Goal: Task Accomplishment & Management: Complete application form

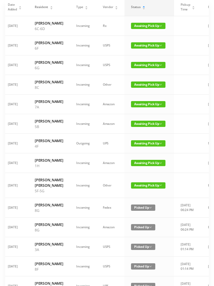
scroll to position [51, 0]
click at [135, 147] on span "Awaiting Pick Up" at bounding box center [148, 143] width 35 height 6
click at [131, 194] on link "Picked Up" at bounding box center [144, 192] width 34 height 8
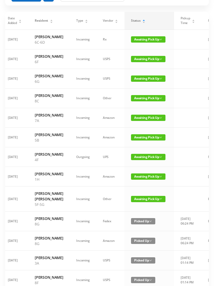
scroll to position [0, 0]
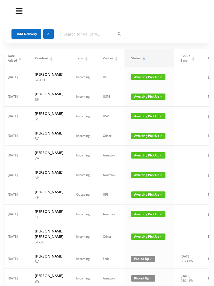
click at [22, 33] on button "Add Delivery" at bounding box center [27, 34] width 30 height 10
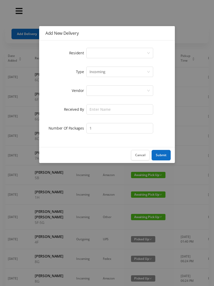
click at [92, 49] on div "Select a person" at bounding box center [118, 53] width 57 height 10
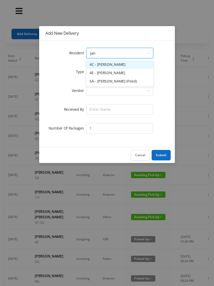
type input "[PERSON_NAME]"
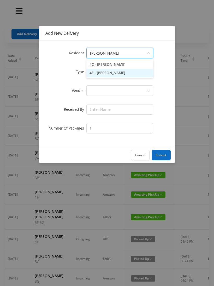
click at [100, 73] on li "4E - [PERSON_NAME]" at bounding box center [120, 73] width 67 height 8
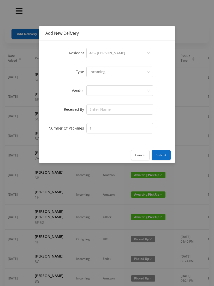
click at [147, 71] on icon "icon: down" at bounding box center [148, 71] width 3 height 3
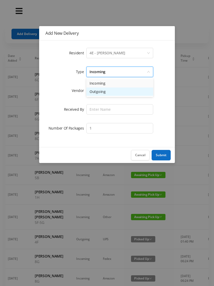
click at [92, 90] on li "Outgoing" at bounding box center [120, 92] width 67 height 8
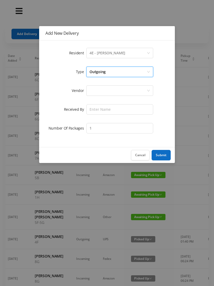
click at [90, 92] on div at bounding box center [118, 91] width 57 height 10
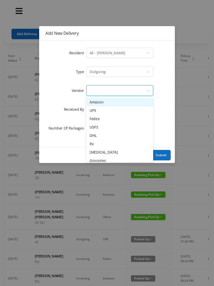
click at [90, 111] on li "UPS" at bounding box center [120, 110] width 67 height 8
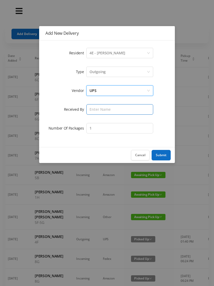
click at [88, 109] on input "text" at bounding box center [120, 109] width 67 height 10
type input "[PERSON_NAME]"
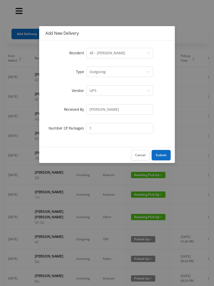
click at [160, 154] on button "Submit" at bounding box center [161, 155] width 19 height 10
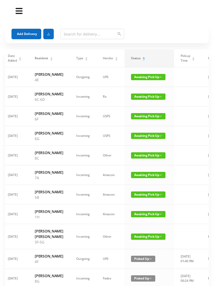
click at [134, 77] on span "Awaiting Pick Up" at bounding box center [148, 77] width 35 height 6
click at [133, 100] on link "Picked Up" at bounding box center [144, 98] width 34 height 8
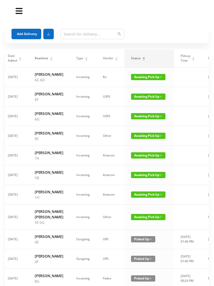
click at [25, 30] on button "Add Delivery" at bounding box center [27, 34] width 30 height 10
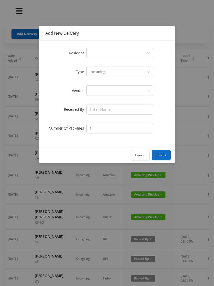
click at [85, 54] on label "Resident" at bounding box center [78, 52] width 18 height 5
click at [92, 51] on div "Select a person" at bounding box center [118, 53] width 57 height 10
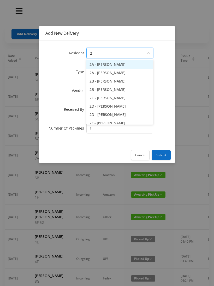
type input "2h"
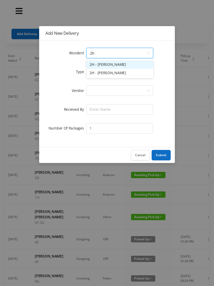
click at [105, 72] on li "2H - [PERSON_NAME]" at bounding box center [120, 73] width 67 height 8
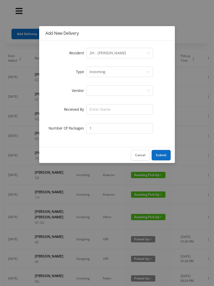
click at [91, 89] on div at bounding box center [118, 91] width 57 height 10
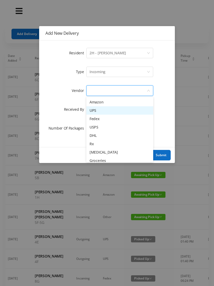
click at [90, 110] on li "UPS" at bounding box center [120, 110] width 67 height 8
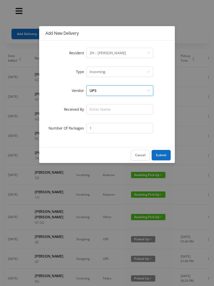
click at [159, 153] on button "Submit" at bounding box center [161, 155] width 19 height 10
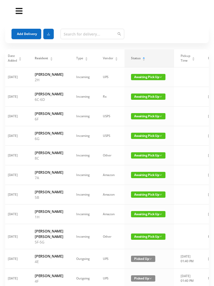
click at [22, 33] on button "Add Delivery" at bounding box center [27, 34] width 30 height 10
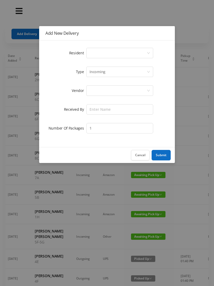
click at [93, 53] on div "Select a person" at bounding box center [118, 53] width 57 height 10
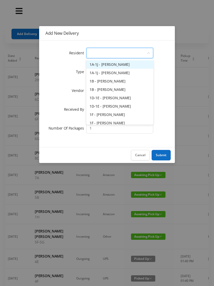
type input "5"
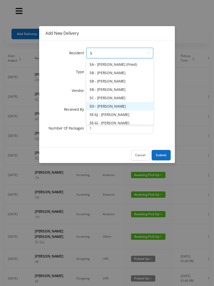
click at [105, 106] on li "5D - [PERSON_NAME]" at bounding box center [120, 106] width 67 height 8
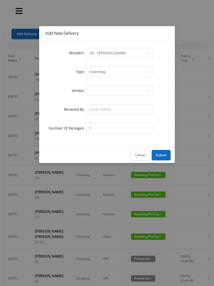
click at [91, 89] on div at bounding box center [118, 91] width 57 height 10
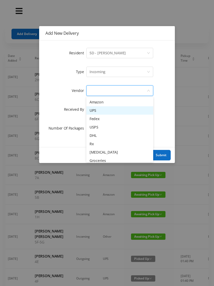
click at [92, 112] on li "UPS" at bounding box center [120, 110] width 67 height 8
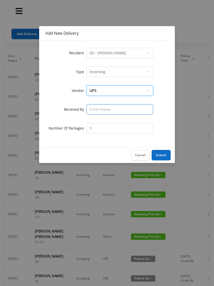
click at [90, 108] on input "text" at bounding box center [120, 109] width 67 height 10
type input "Mik"
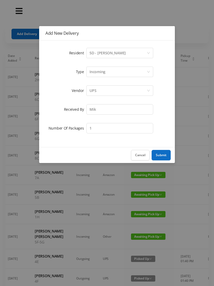
click at [156, 154] on button "Submit" at bounding box center [161, 155] width 19 height 10
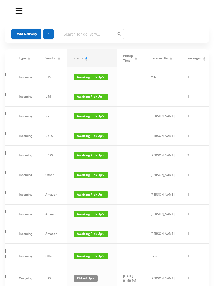
scroll to position [0, 66]
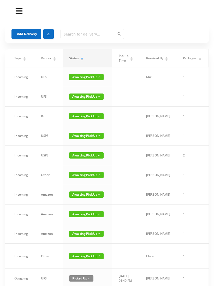
click at [214, 78] on icon "edit" at bounding box center [218, 76] width 7 height 7
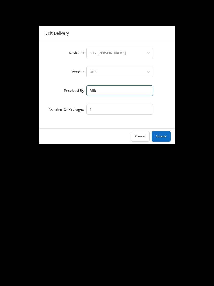
click at [100, 89] on input "Mik" at bounding box center [120, 91] width 67 height 10
type input "[PERSON_NAME]"
click at [162, 135] on button "Submit" at bounding box center [161, 136] width 19 height 10
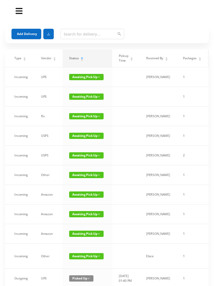
click at [31, 30] on button "Add Delivery" at bounding box center [27, 34] width 30 height 10
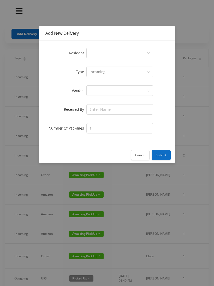
click at [90, 55] on div "Select a person" at bounding box center [118, 53] width 57 height 10
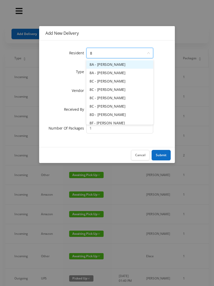
type input "8h"
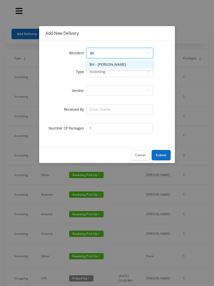
click at [93, 64] on li "8H - [PERSON_NAME]" at bounding box center [120, 64] width 67 height 8
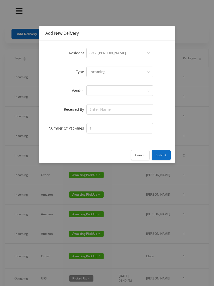
click at [91, 92] on div at bounding box center [118, 91] width 57 height 10
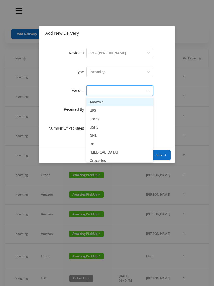
click at [89, 118] on li "Fedex" at bounding box center [120, 119] width 67 height 8
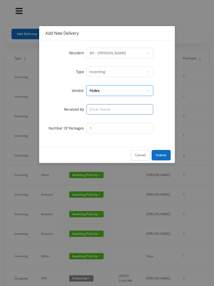
click at [90, 109] on input "text" at bounding box center [120, 109] width 67 height 10
type input "[PERSON_NAME]"
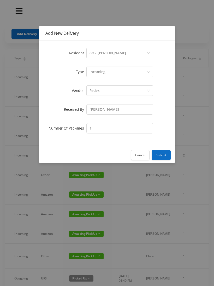
click at [162, 155] on button "Submit" at bounding box center [161, 155] width 19 height 10
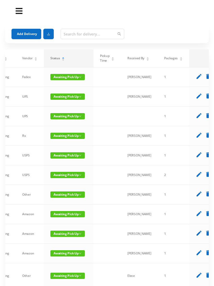
scroll to position [0, 84]
click at [196, 119] on icon "edit" at bounding box center [199, 115] width 7 height 7
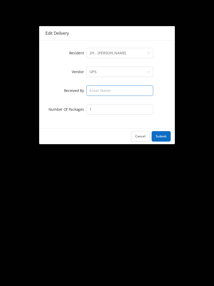
click at [95, 88] on input "text" at bounding box center [120, 91] width 67 height 10
type input "[PERSON_NAME]"
click at [162, 133] on button "Submit" at bounding box center [161, 136] width 19 height 10
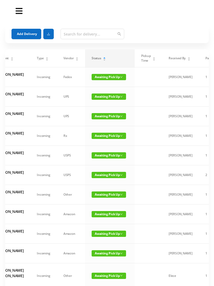
scroll to position [0, 46]
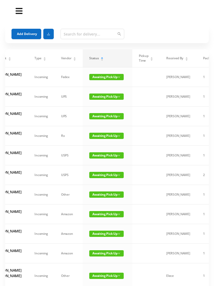
click at [99, 139] on span "Awaiting Pick Up" at bounding box center [106, 136] width 35 height 6
click at [93, 173] on link "Picked Up" at bounding box center [102, 173] width 34 height 8
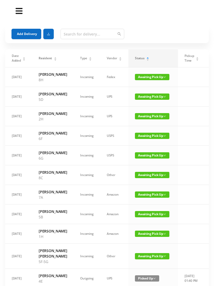
scroll to position [0, 0]
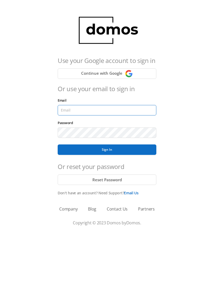
type input "[EMAIL_ADDRESS][DOMAIN_NAME]"
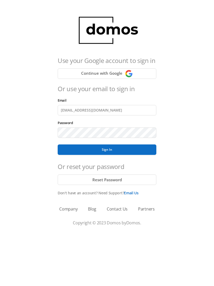
click at [107, 150] on button "Sign In" at bounding box center [107, 150] width 99 height 10
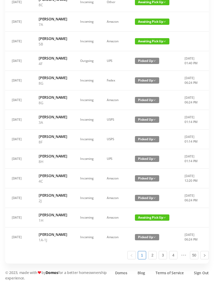
scroll to position [296, 0]
click at [144, 221] on span "Awaiting Pick Up" at bounding box center [152, 218] width 35 height 6
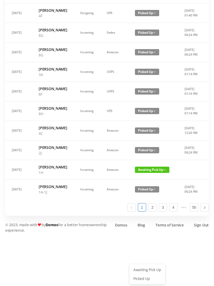
click at [151, 173] on span "Awaiting Pick Up" at bounding box center [152, 170] width 35 height 6
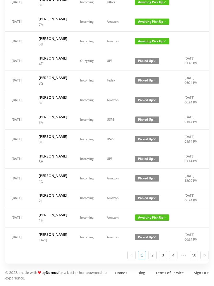
click at [153, 221] on span "Awaiting Pick Up" at bounding box center [152, 218] width 35 height 6
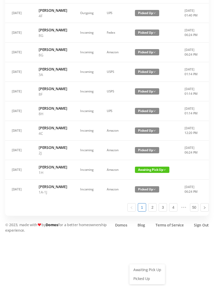
click at [147, 266] on link "Awaiting Pick Up" at bounding box center [147, 270] width 34 height 8
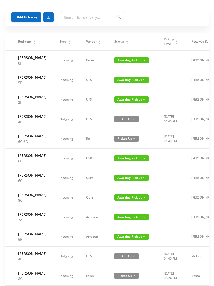
scroll to position [0, 0]
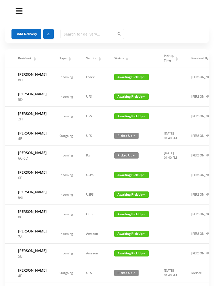
click at [127, 57] on div "Status" at bounding box center [122, 58] width 14 height 5
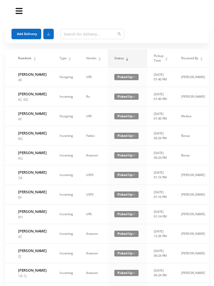
click at [125, 61] on div "Status" at bounding box center [122, 58] width 14 height 5
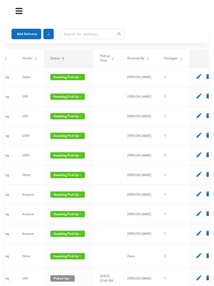
scroll to position [0, 84]
click at [206, 178] on icon "delete" at bounding box center [209, 174] width 7 height 7
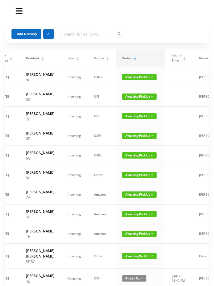
scroll to position [0, 20]
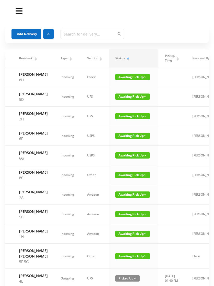
click at [128, 178] on span "Awaiting Pick Up" at bounding box center [133, 175] width 35 height 6
click at [124, 220] on link "Picked Up" at bounding box center [128, 218] width 34 height 8
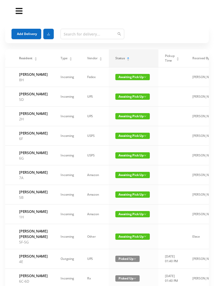
click at [136, 224] on td "Awaiting Pick Up" at bounding box center [134, 215] width 50 height 20
click at [132, 218] on span "Awaiting Pick Up" at bounding box center [133, 214] width 35 height 6
click at [125, 268] on link "Picked Up" at bounding box center [128, 268] width 34 height 8
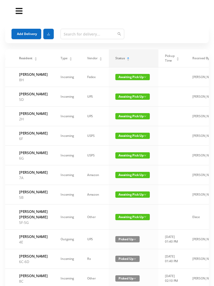
click at [196, 185] on td "[PERSON_NAME]" at bounding box center [204, 176] width 37 height 20
click at [132, 178] on span "Awaiting Pick Up" at bounding box center [133, 175] width 35 height 6
click at [126, 218] on link "Picked Up" at bounding box center [128, 218] width 34 height 8
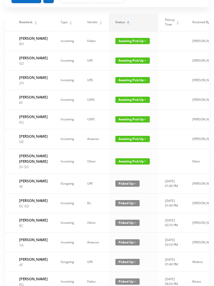
scroll to position [0, 0]
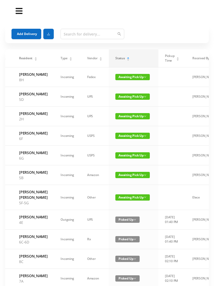
click at [128, 57] on div "Status" at bounding box center [123, 58] width 14 height 5
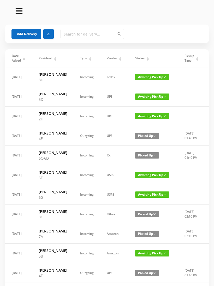
click at [140, 59] on div "Status" at bounding box center [142, 58] width 14 height 5
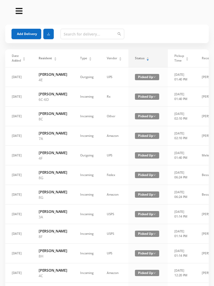
click at [145, 56] on div "Status" at bounding box center [142, 58] width 14 height 5
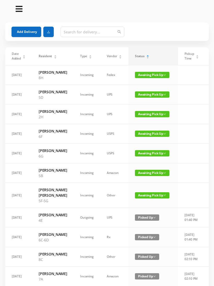
scroll to position [2, 0]
click at [75, 36] on input "text" at bounding box center [93, 32] width 64 height 10
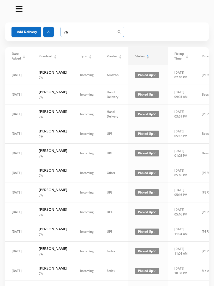
type input "7"
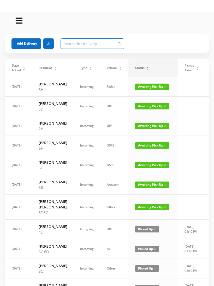
scroll to position [0, 0]
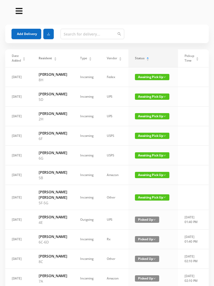
click at [26, 35] on button "Add Delivery" at bounding box center [27, 34] width 30 height 10
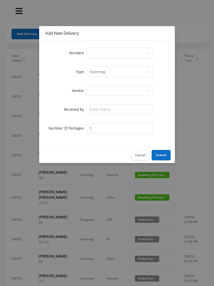
click at [98, 56] on div "Select a person" at bounding box center [118, 53] width 57 height 10
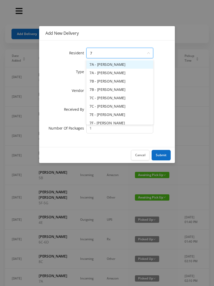
click at [113, 63] on li "7A - [PERSON_NAME]" at bounding box center [120, 64] width 67 height 8
type input "7"
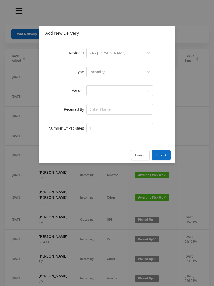
click at [130, 51] on div "Select a person 7A - Jason Boehm" at bounding box center [118, 53] width 57 height 10
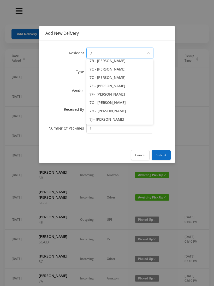
scroll to position [29, 0]
type input "7a"
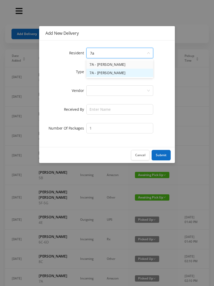
click at [107, 72] on li "7A - [PERSON_NAME]" at bounding box center [120, 73] width 67 height 8
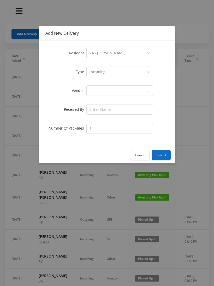
click at [96, 91] on div at bounding box center [118, 91] width 57 height 10
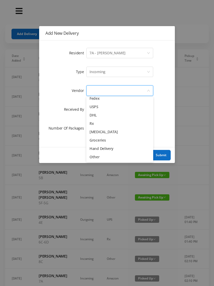
scroll to position [20, 0]
click at [96, 93] on div at bounding box center [118, 91] width 57 height 10
click at [98, 89] on div at bounding box center [118, 91] width 57 height 10
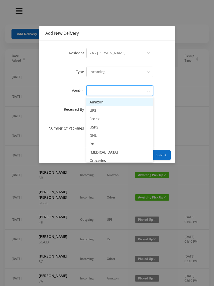
scroll to position [0, 0]
click at [119, 100] on li "Amazon" at bounding box center [120, 102] width 67 height 8
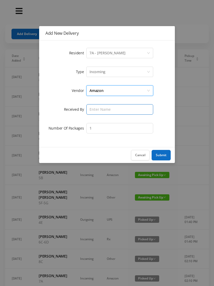
click at [99, 109] on input "text" at bounding box center [120, 109] width 67 height 10
type input "[PERSON_NAME]"
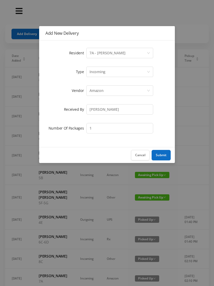
click at [166, 152] on button "Submit" at bounding box center [161, 155] width 19 height 10
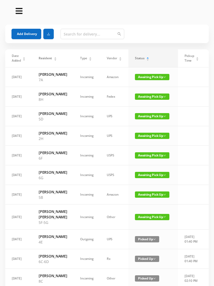
click at [27, 34] on button "Add Delivery" at bounding box center [27, 34] width 30 height 10
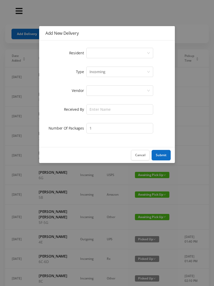
click at [95, 52] on div "Select a person" at bounding box center [118, 53] width 57 height 10
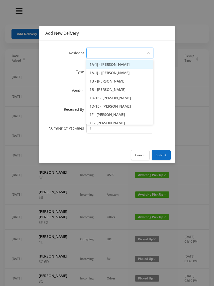
type input "8"
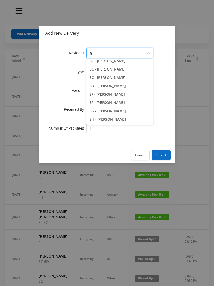
scroll to position [29, 0]
click at [111, 120] on li "8H - [PERSON_NAME]" at bounding box center [120, 119] width 67 height 8
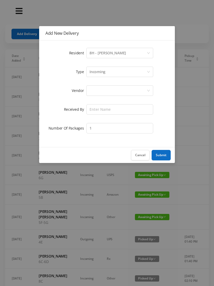
click at [96, 90] on div at bounding box center [118, 91] width 57 height 10
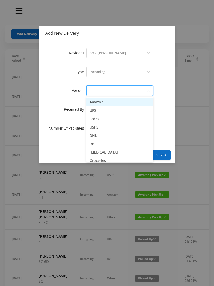
click at [113, 103] on li "Amazon" at bounding box center [120, 102] width 67 height 8
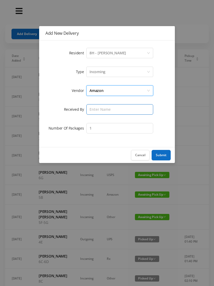
click at [94, 109] on input "text" at bounding box center [120, 109] width 67 height 10
type input "[PERSON_NAME]"
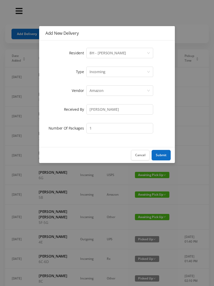
click at [164, 153] on button "Submit" at bounding box center [161, 155] width 19 height 10
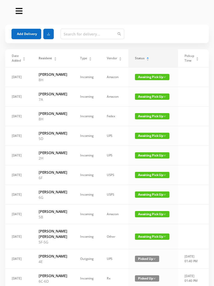
click at [22, 31] on button "Add Delivery" at bounding box center [27, 34] width 30 height 10
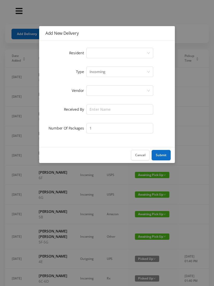
click at [96, 53] on div "Select a person" at bounding box center [118, 53] width 57 height 10
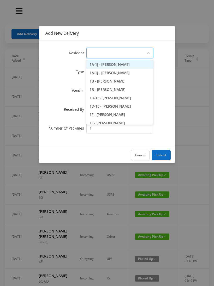
type input "2"
click at [112, 99] on li "2C - [PERSON_NAME]" at bounding box center [120, 98] width 67 height 8
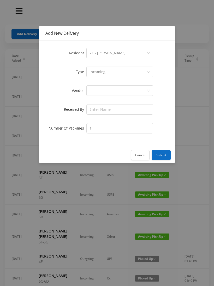
click at [97, 92] on div at bounding box center [118, 91] width 57 height 10
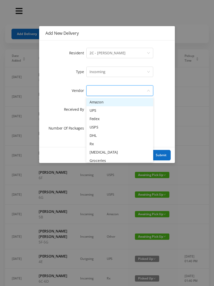
click at [112, 102] on li "Amazon" at bounding box center [120, 102] width 67 height 8
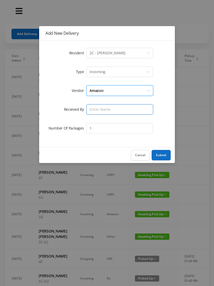
click at [95, 107] on input "text" at bounding box center [120, 109] width 67 height 10
type input "[PERSON_NAME]"
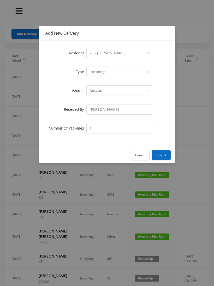
click at [167, 154] on button "Submit" at bounding box center [161, 155] width 19 height 10
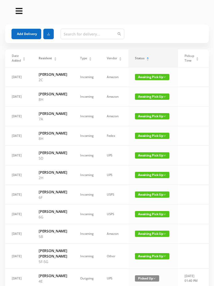
click at [22, 33] on button "Add Delivery" at bounding box center [27, 34] width 30 height 10
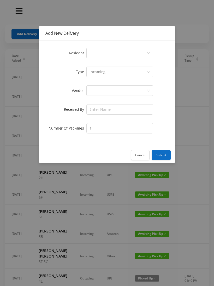
click at [97, 54] on div "Select a person" at bounding box center [118, 53] width 57 height 10
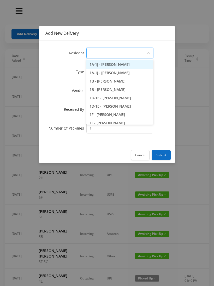
type input "4"
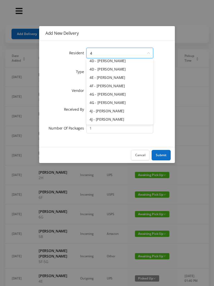
scroll to position [62, 0]
click at [110, 76] on li "4E - [PERSON_NAME]" at bounding box center [120, 77] width 67 height 8
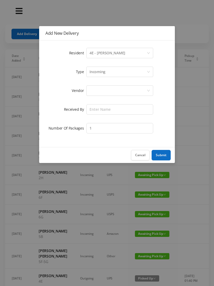
click at [99, 88] on div at bounding box center [118, 91] width 57 height 10
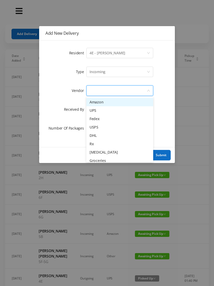
click at [110, 103] on li "Amazon" at bounding box center [120, 102] width 67 height 8
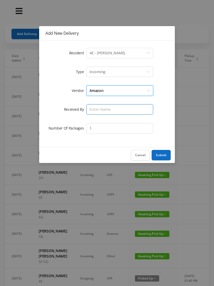
click at [96, 110] on input "text" at bounding box center [120, 109] width 67 height 10
type input "[PERSON_NAME]"
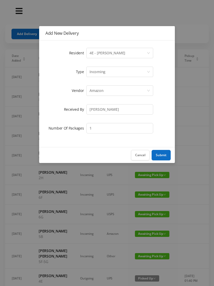
click at [162, 156] on button "Submit" at bounding box center [161, 155] width 19 height 10
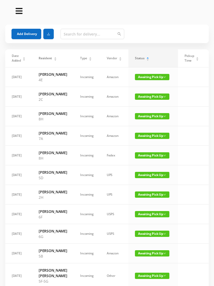
click at [26, 31] on button "Add Delivery" at bounding box center [27, 34] width 30 height 10
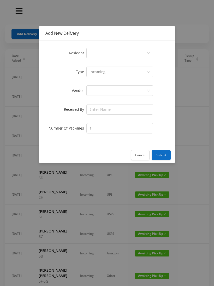
click at [98, 56] on div "Select a person" at bounding box center [118, 53] width 57 height 10
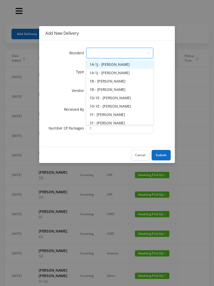
type input "4"
click at [115, 105] on li "4C - [PERSON_NAME]" at bounding box center [120, 106] width 67 height 8
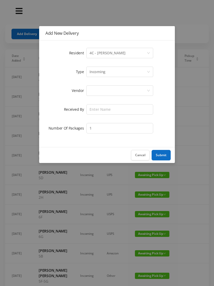
click at [92, 89] on div at bounding box center [118, 91] width 57 height 10
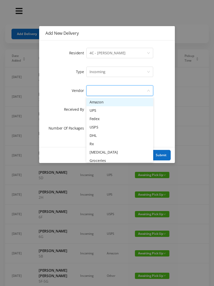
click at [110, 103] on li "Amazon" at bounding box center [120, 102] width 67 height 8
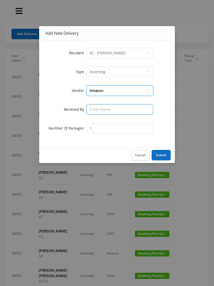
click at [98, 111] on input "text" at bounding box center [120, 109] width 67 height 10
type input "[PERSON_NAME]"
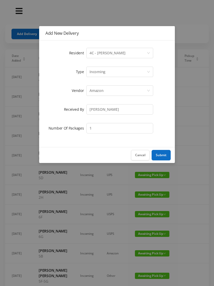
click at [167, 148] on div "Cancel Submit" at bounding box center [107, 155] width 136 height 16
click at [163, 155] on button "Submit" at bounding box center [161, 155] width 19 height 10
